Goal: Task Accomplishment & Management: Use online tool/utility

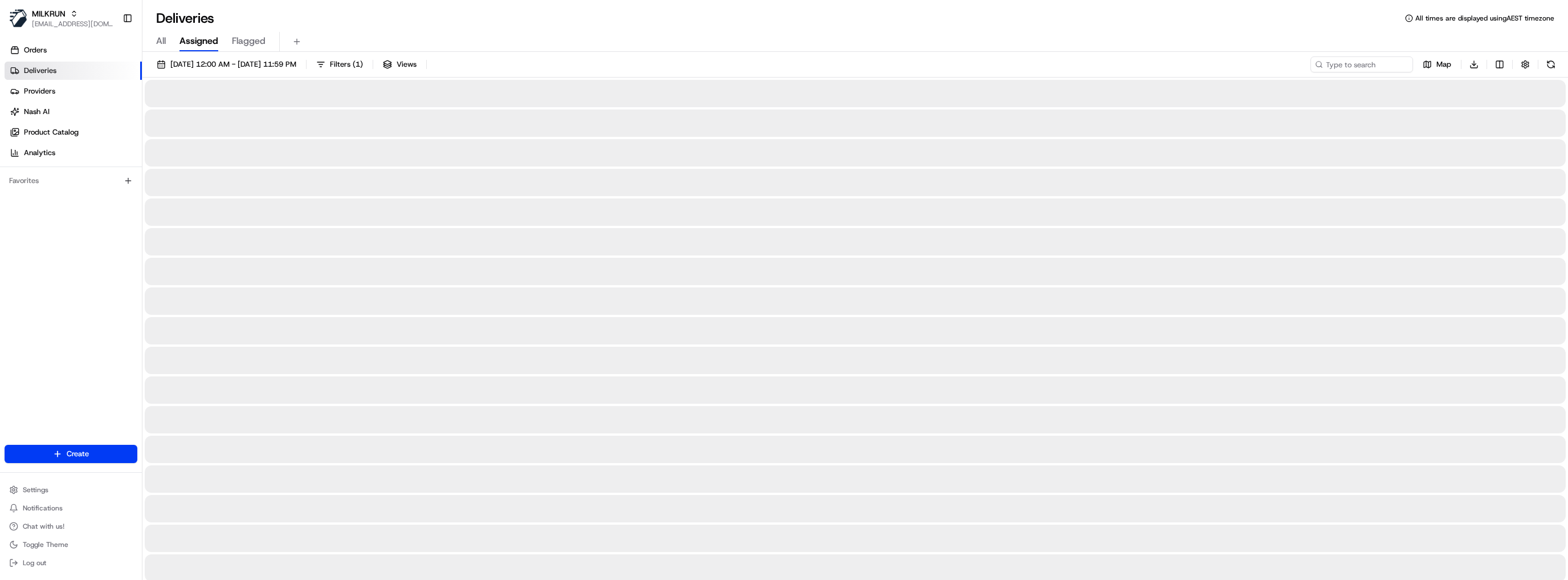
click at [1366, 60] on input at bounding box center [1344, 64] width 137 height 16
paste input "c5f61da3-1a34-48e0-8945-18eb24f13266"
type input "c5f61da3-1a34-48e0-8945-18eb24f13266"
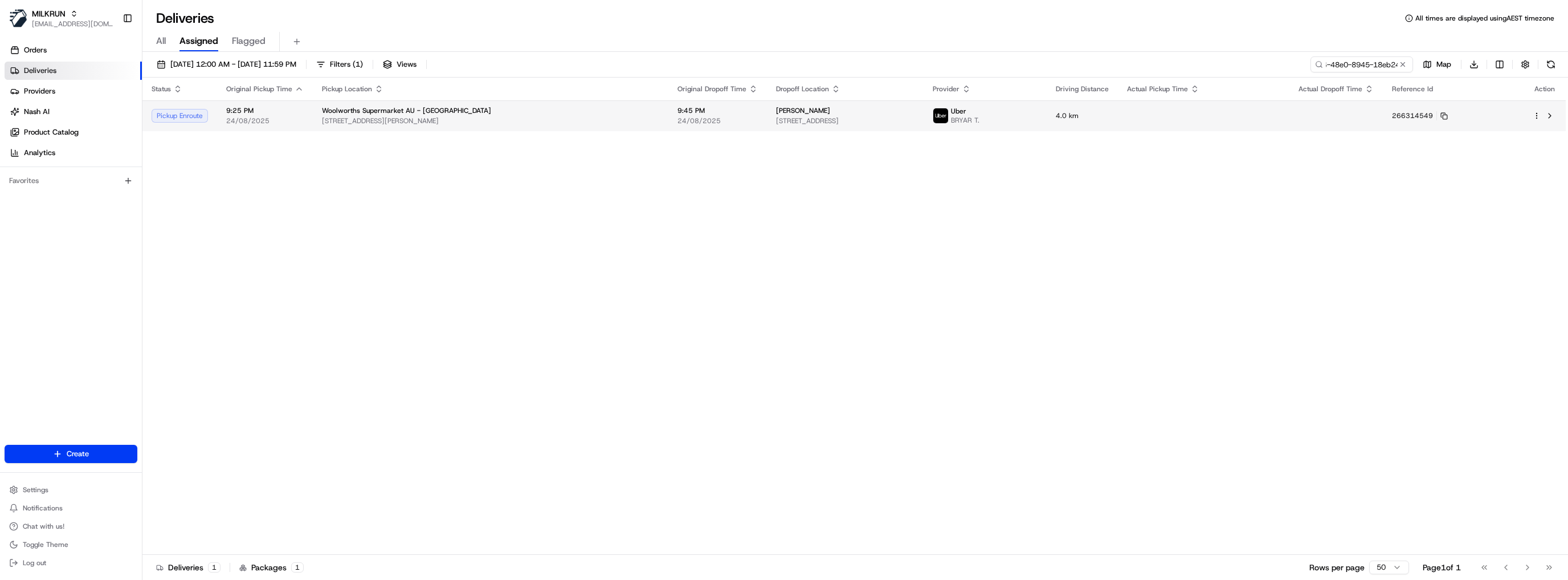
click at [482, 117] on span "[STREET_ADDRESS][PERSON_NAME]" at bounding box center [491, 121] width 337 height 9
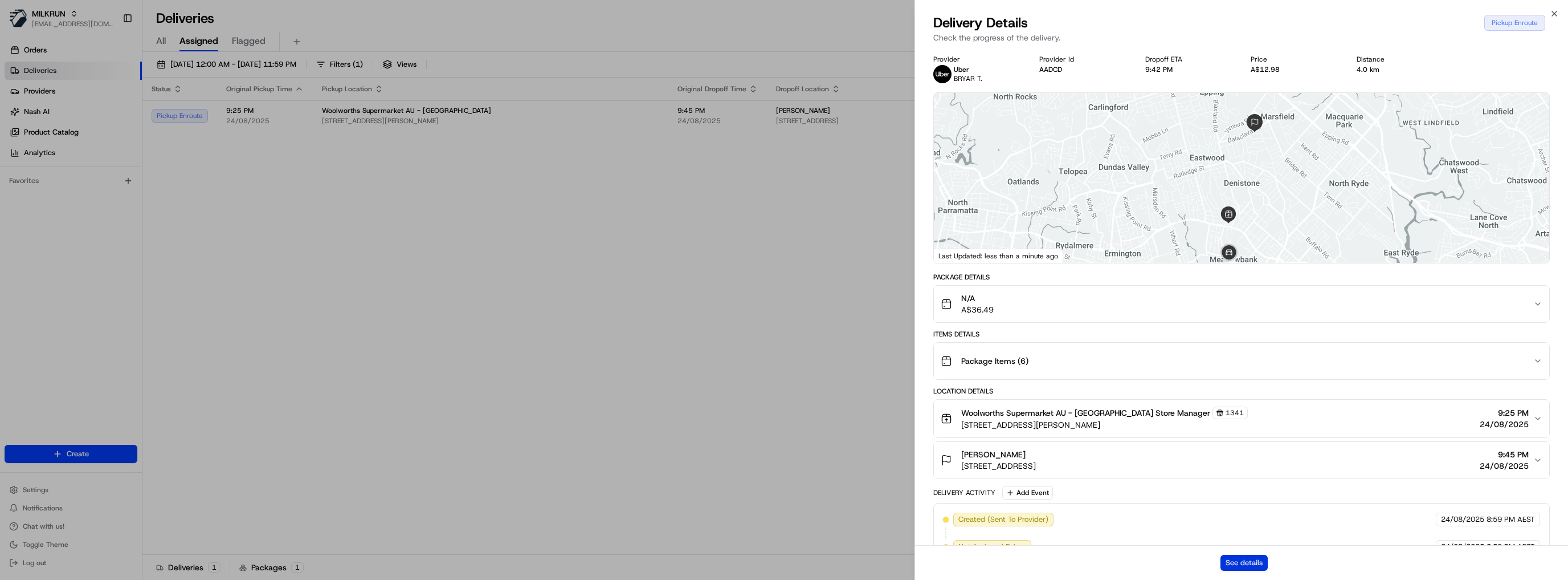
click at [1237, 557] on button "See details" at bounding box center [1244, 563] width 47 height 16
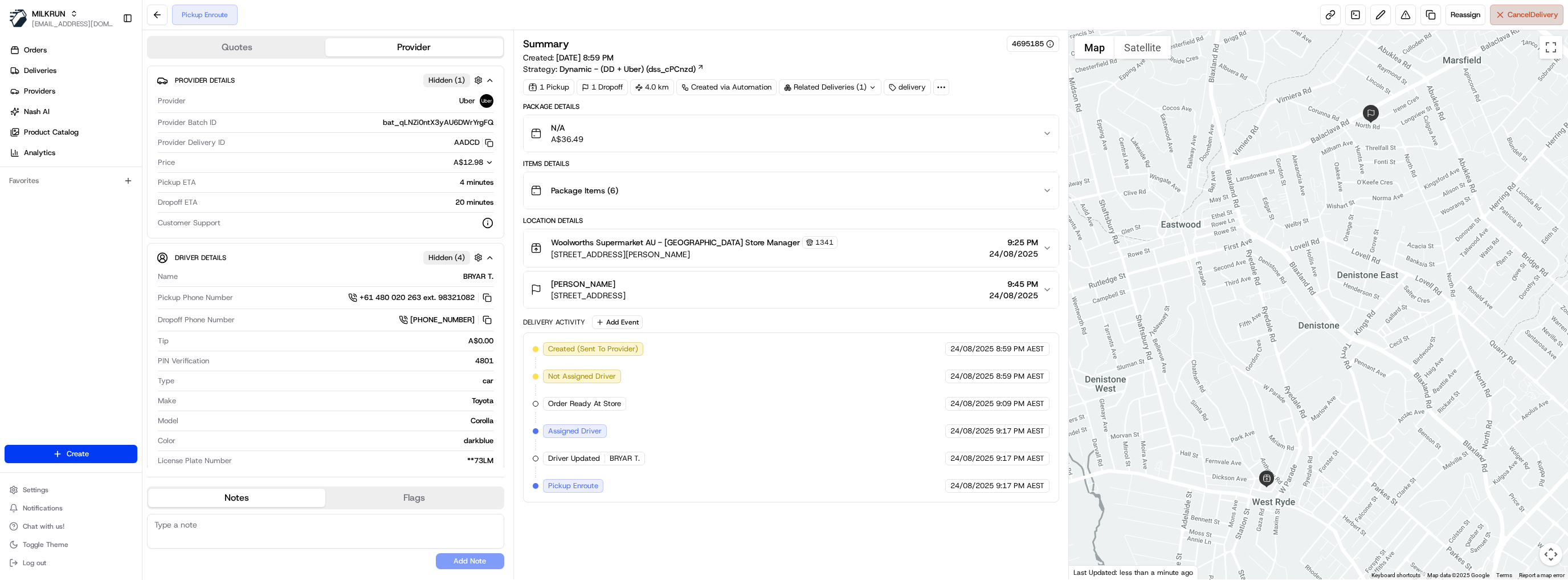
click at [1524, 16] on span "Cancel Delivery" at bounding box center [1533, 15] width 51 height 11
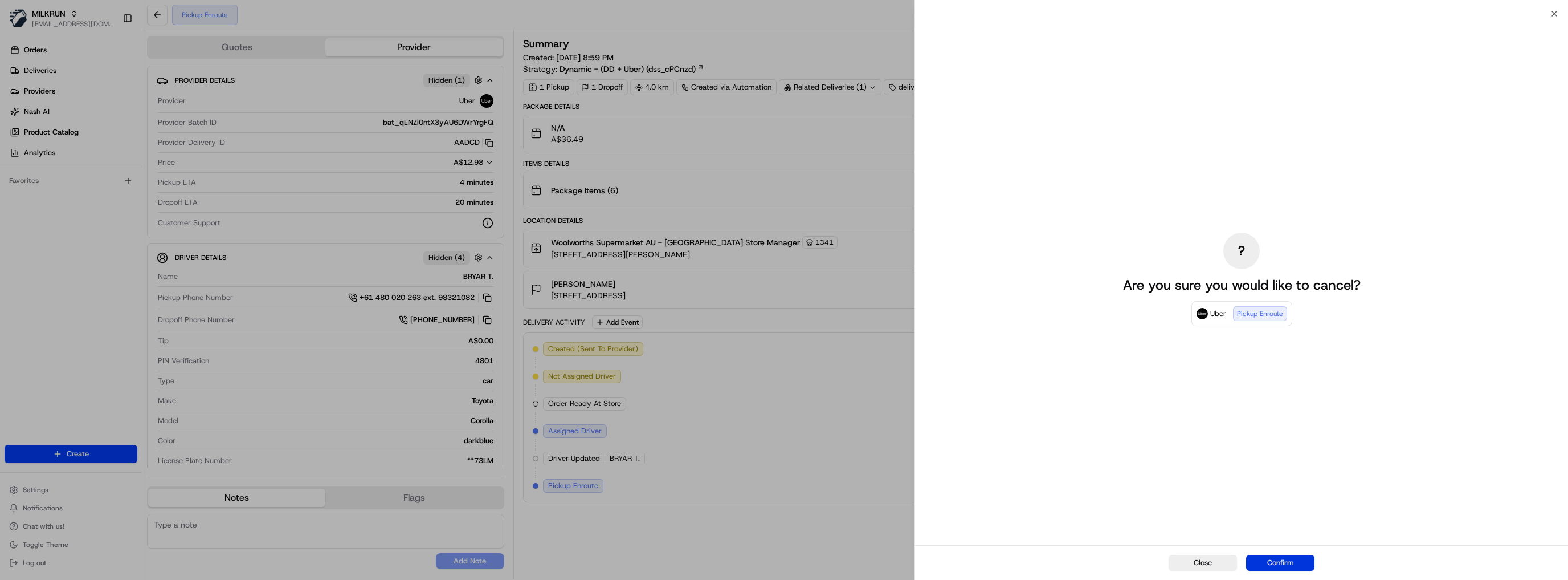
click at [1281, 558] on button "Confirm" at bounding box center [1280, 563] width 68 height 16
